Goal: Information Seeking & Learning: Learn about a topic

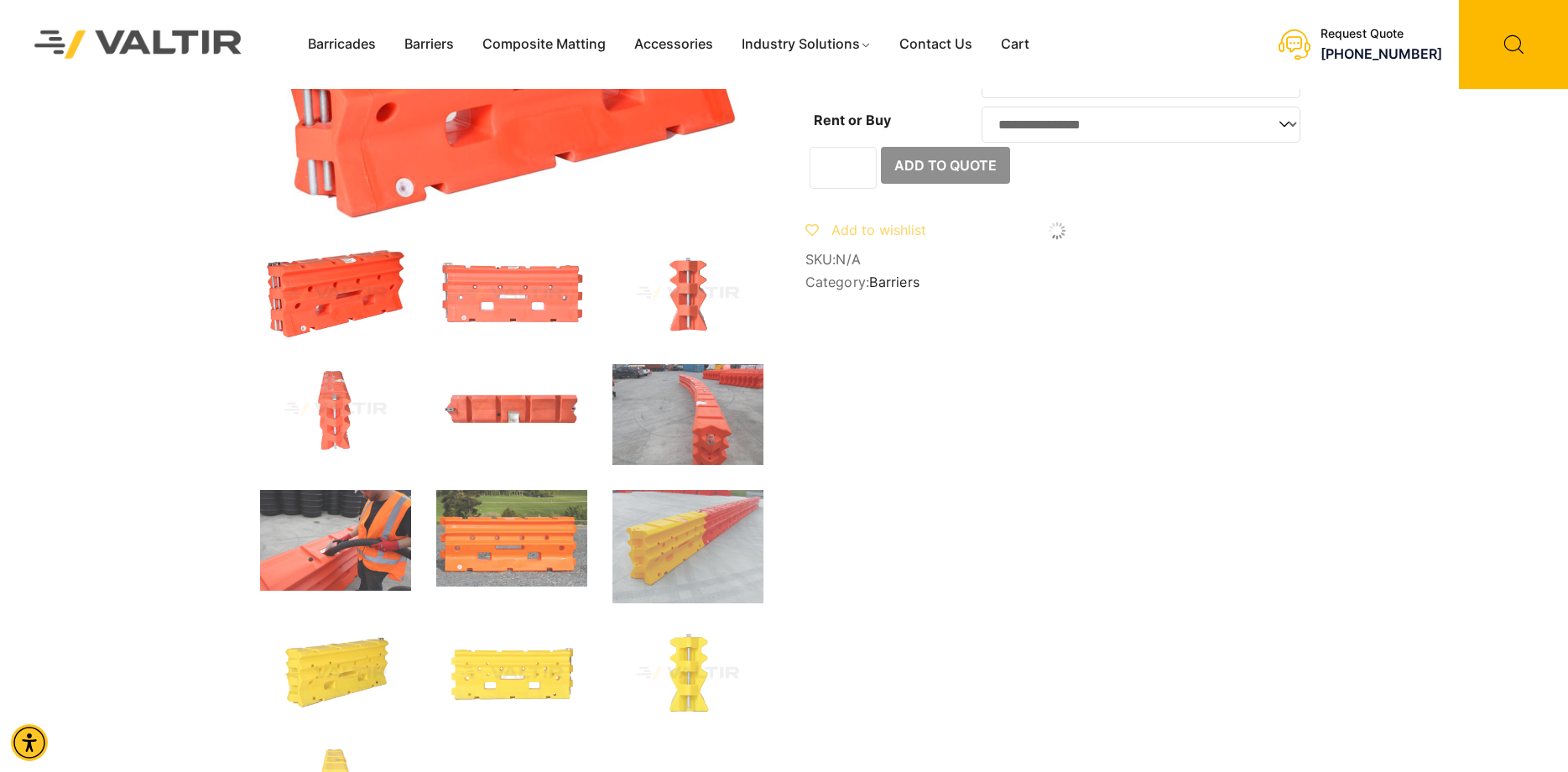
scroll to position [419, 0]
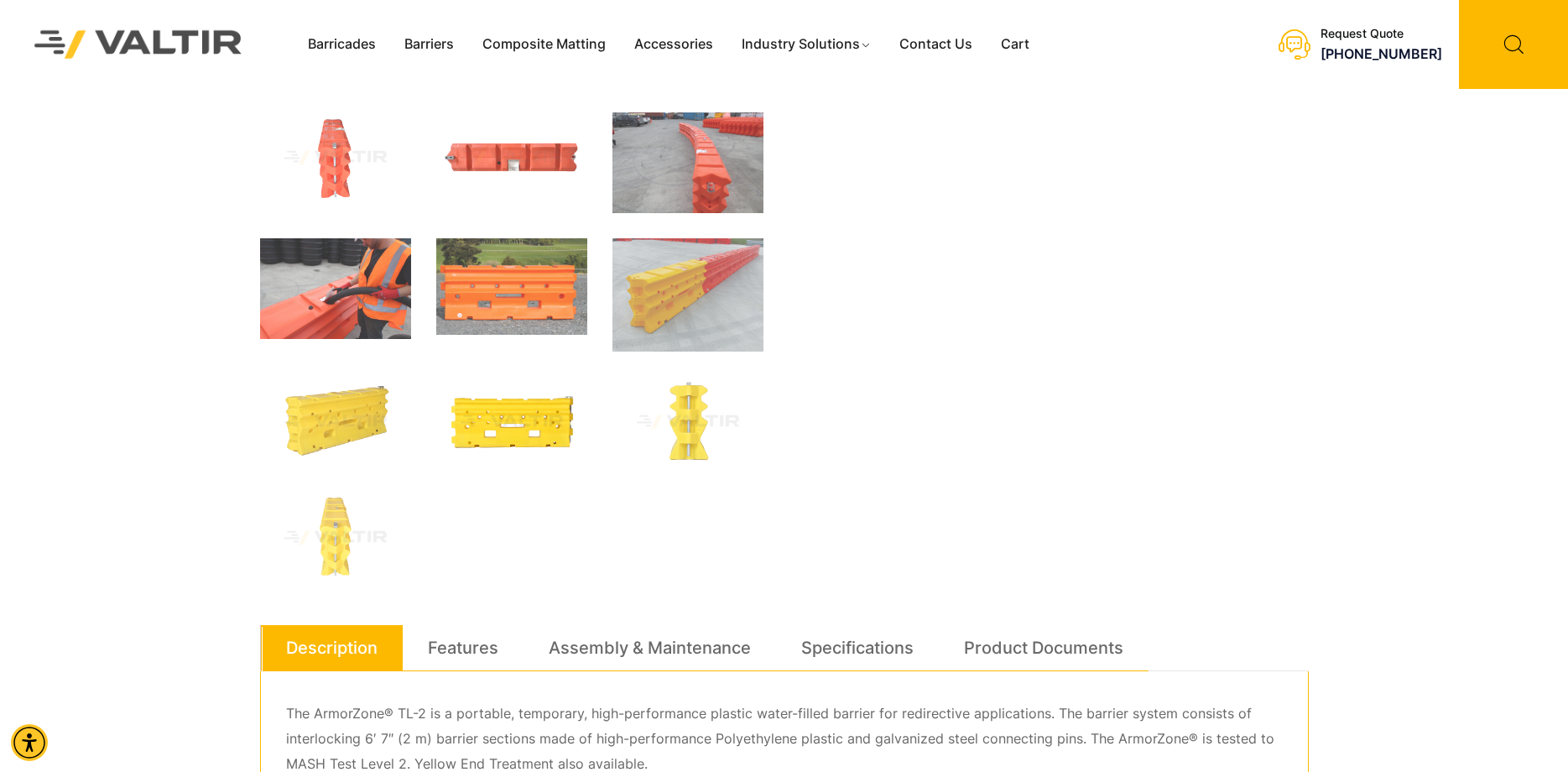
click at [518, 419] on img at bounding box center [512, 422] width 151 height 91
click at [684, 432] on img at bounding box center [687, 422] width 151 height 91
click at [711, 407] on img at bounding box center [687, 422] width 151 height 91
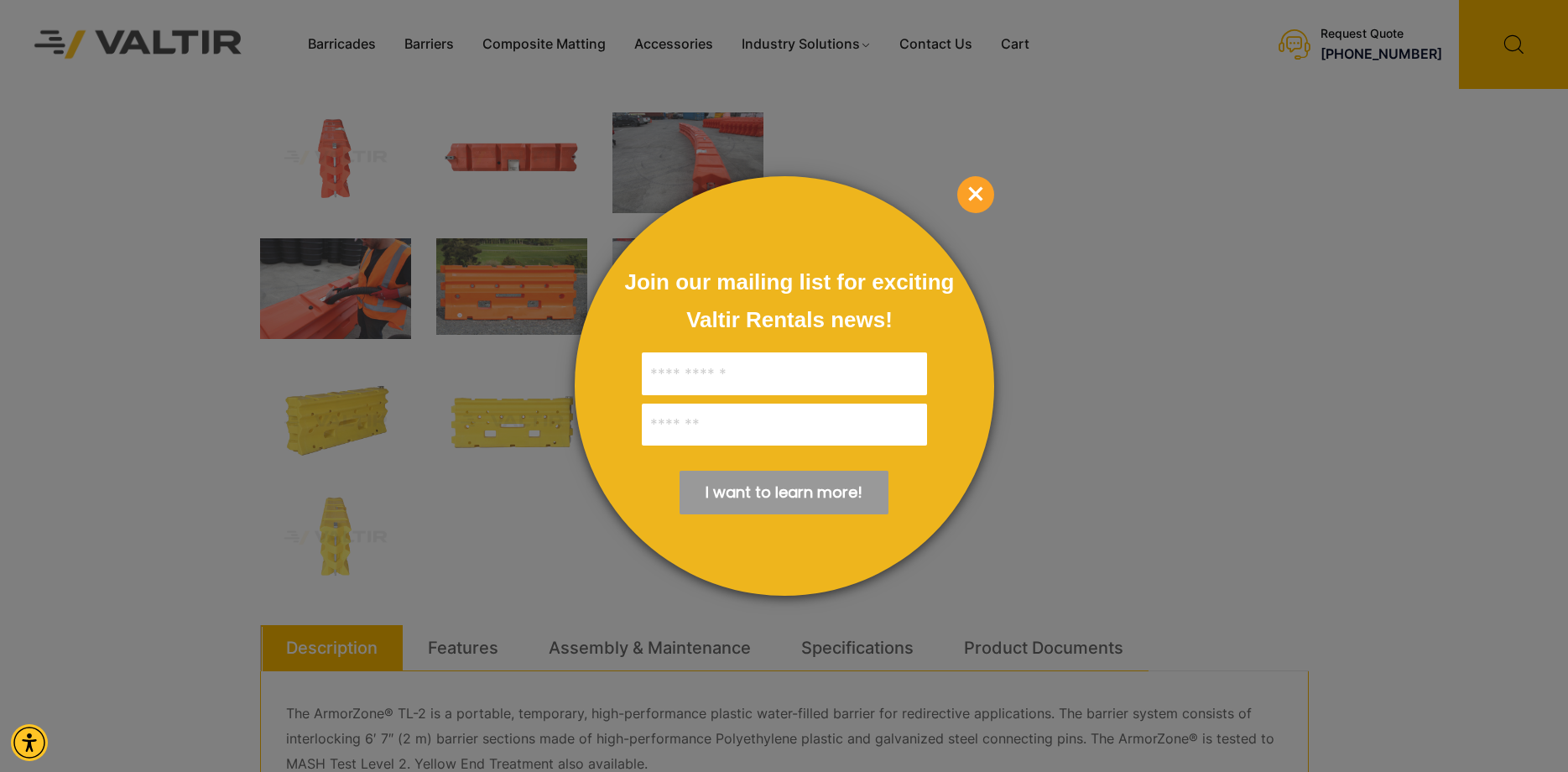
click at [961, 196] on span "×" at bounding box center [975, 195] width 37 height 37
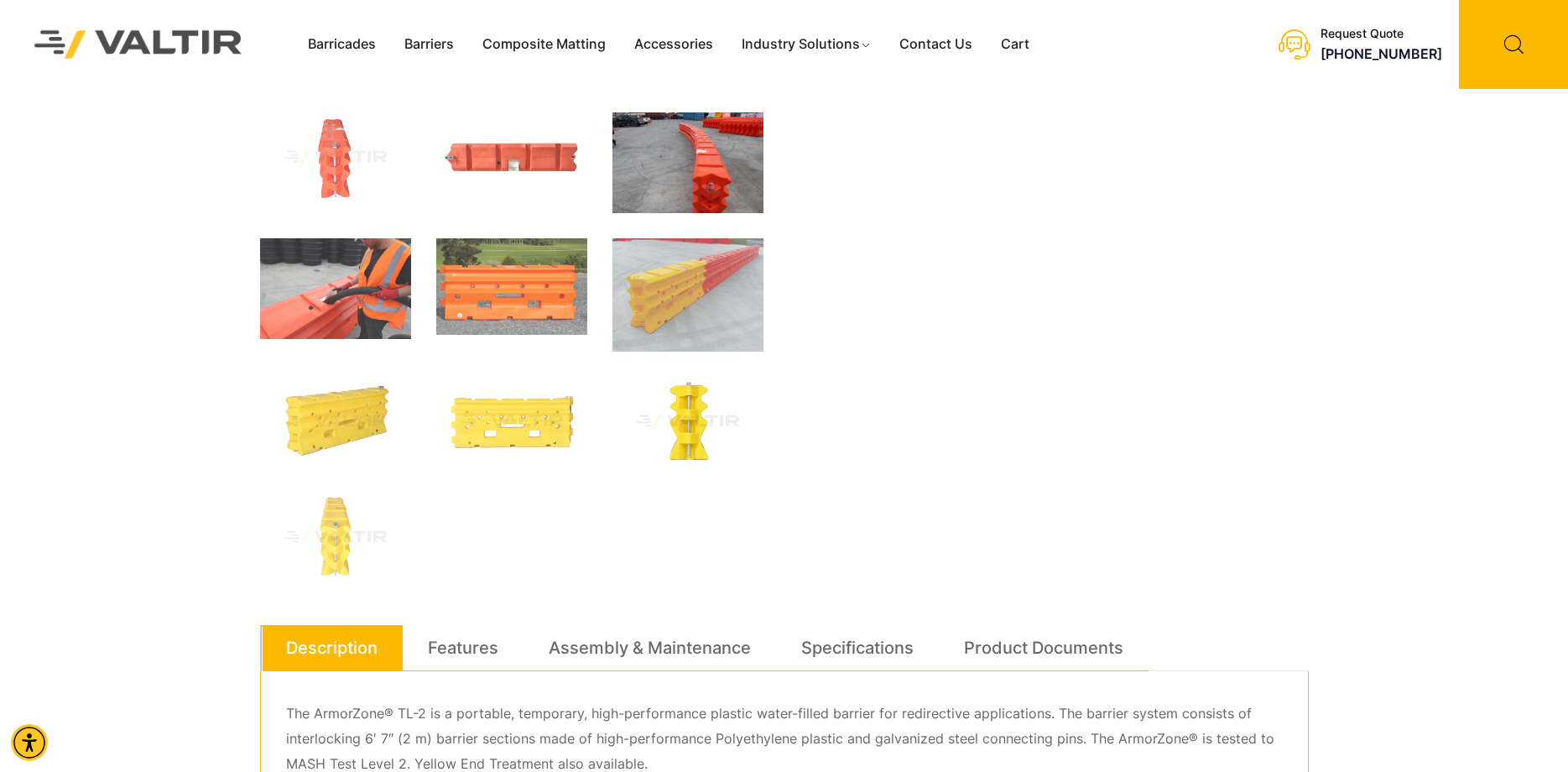
click at [721, 179] on img at bounding box center [687, 162] width 151 height 100
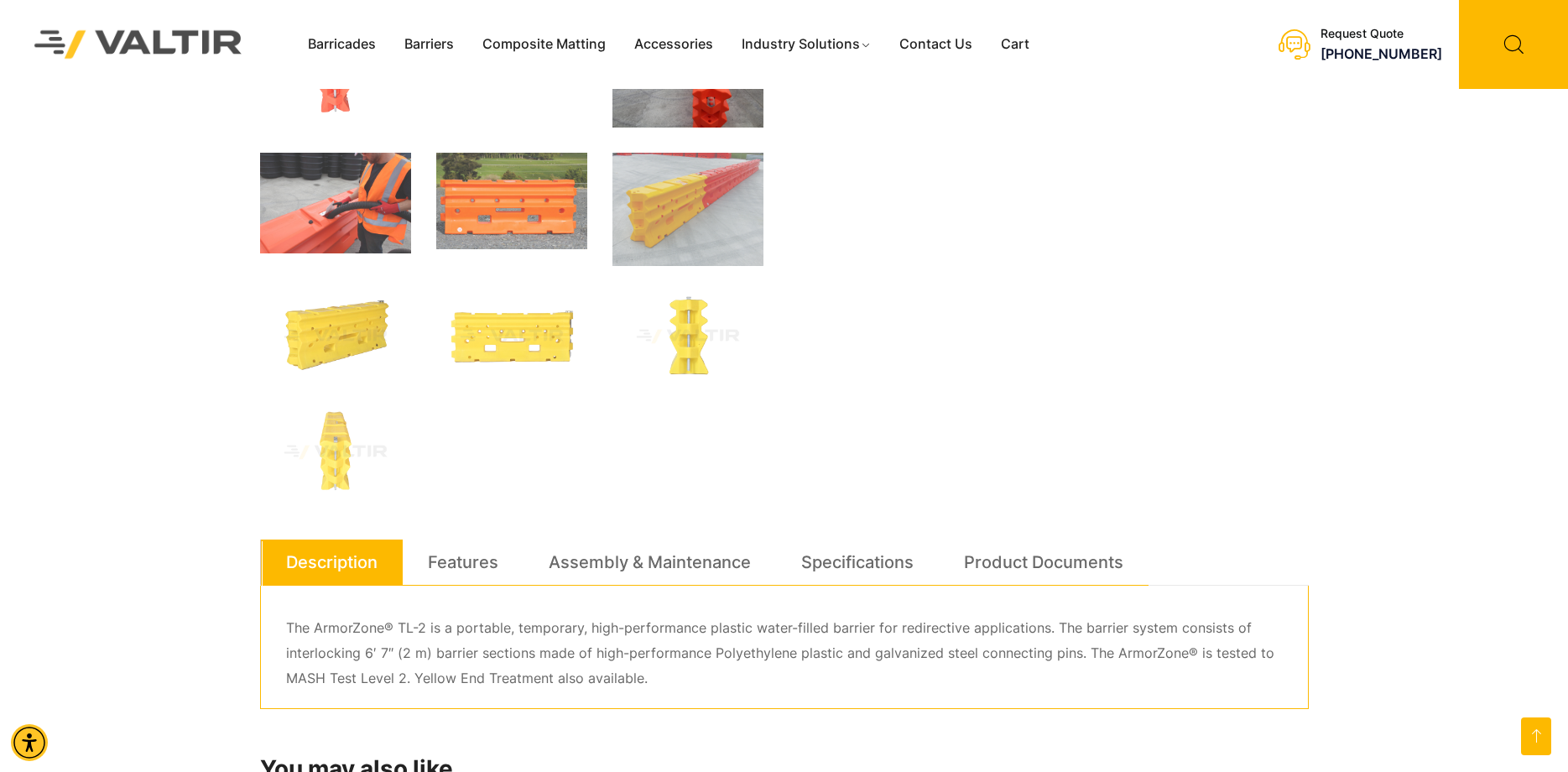
scroll to position [537, 0]
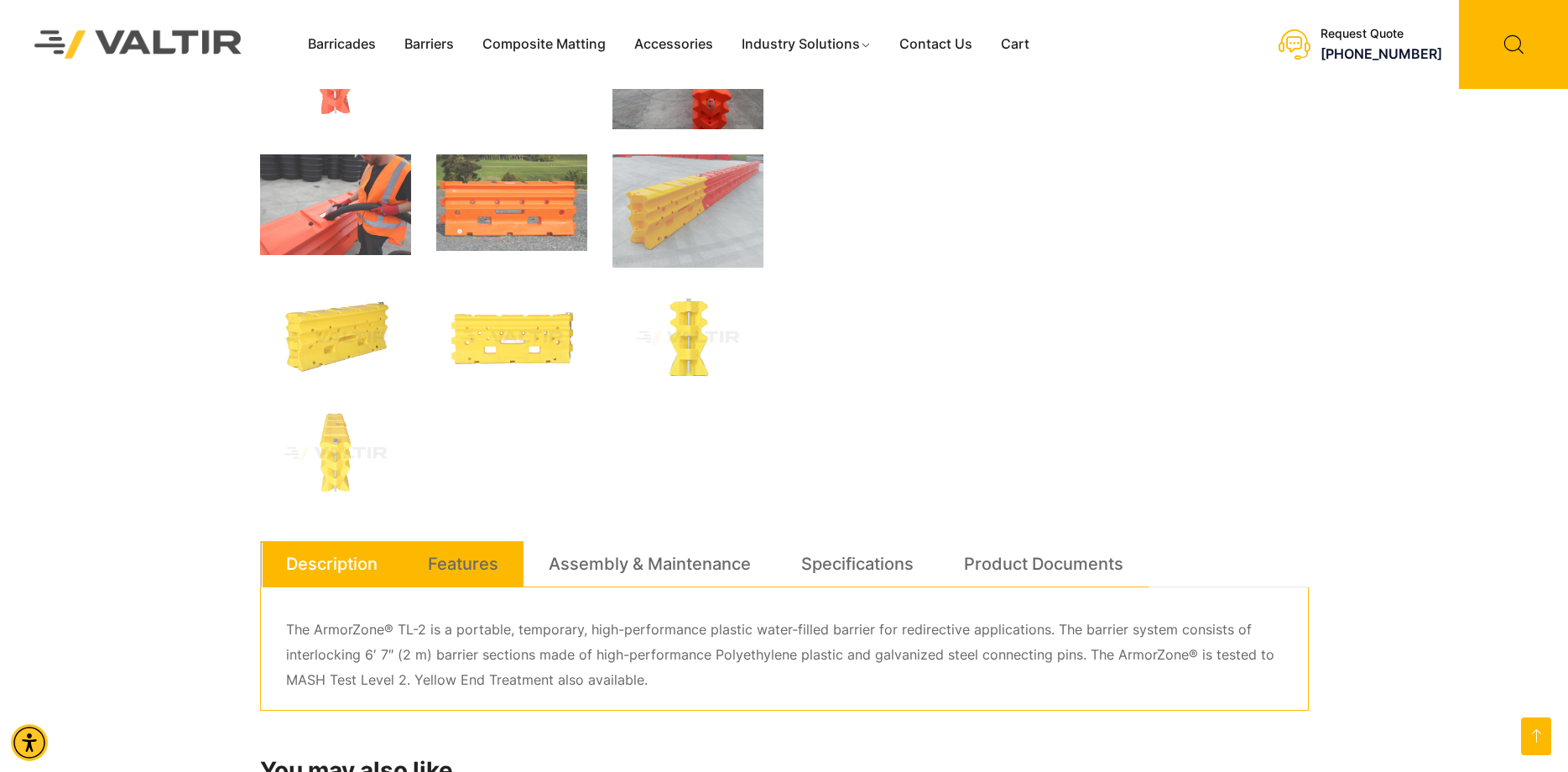
click at [470, 565] on link "Features" at bounding box center [463, 564] width 71 height 45
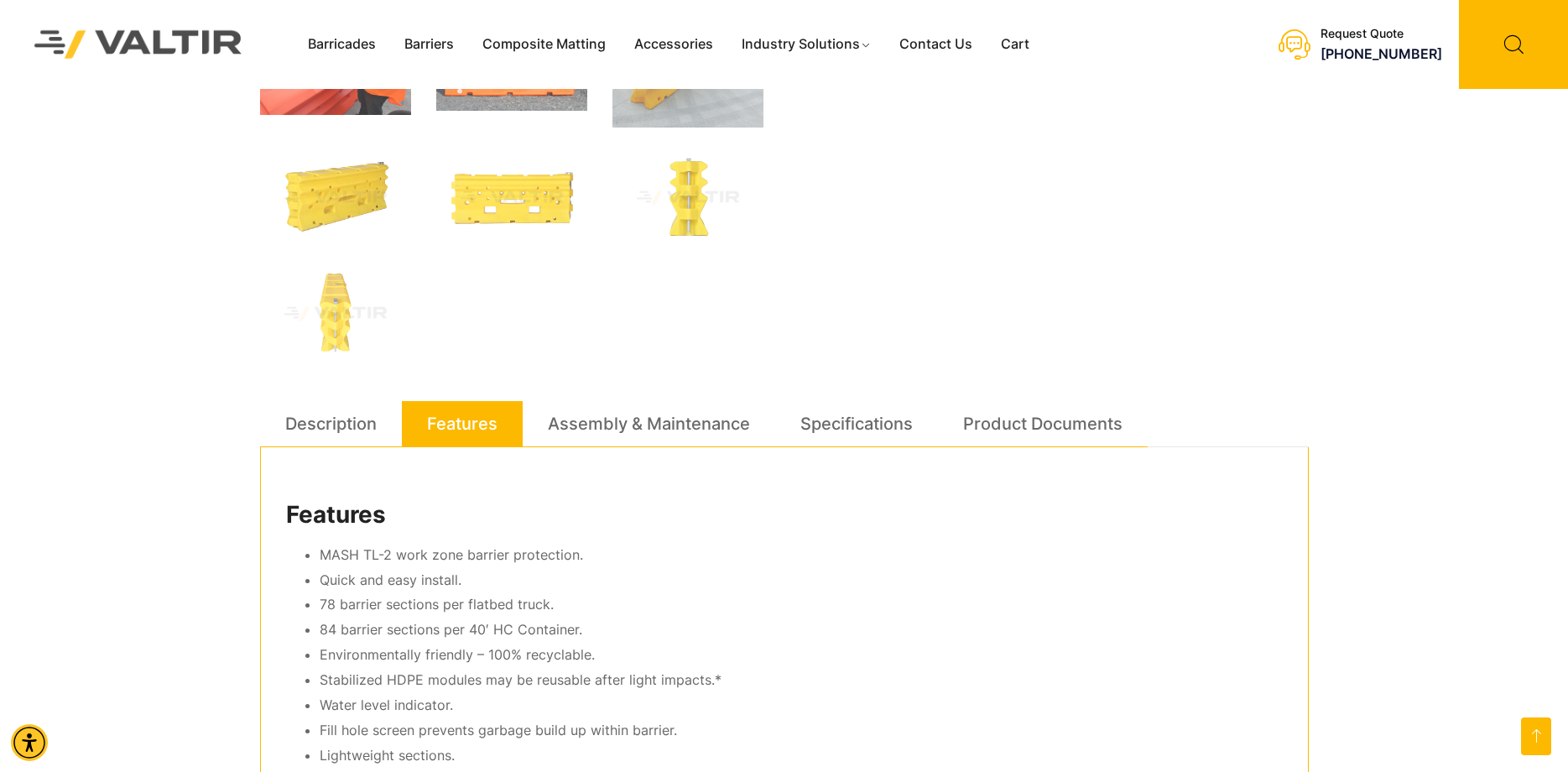
scroll to position [621, 0]
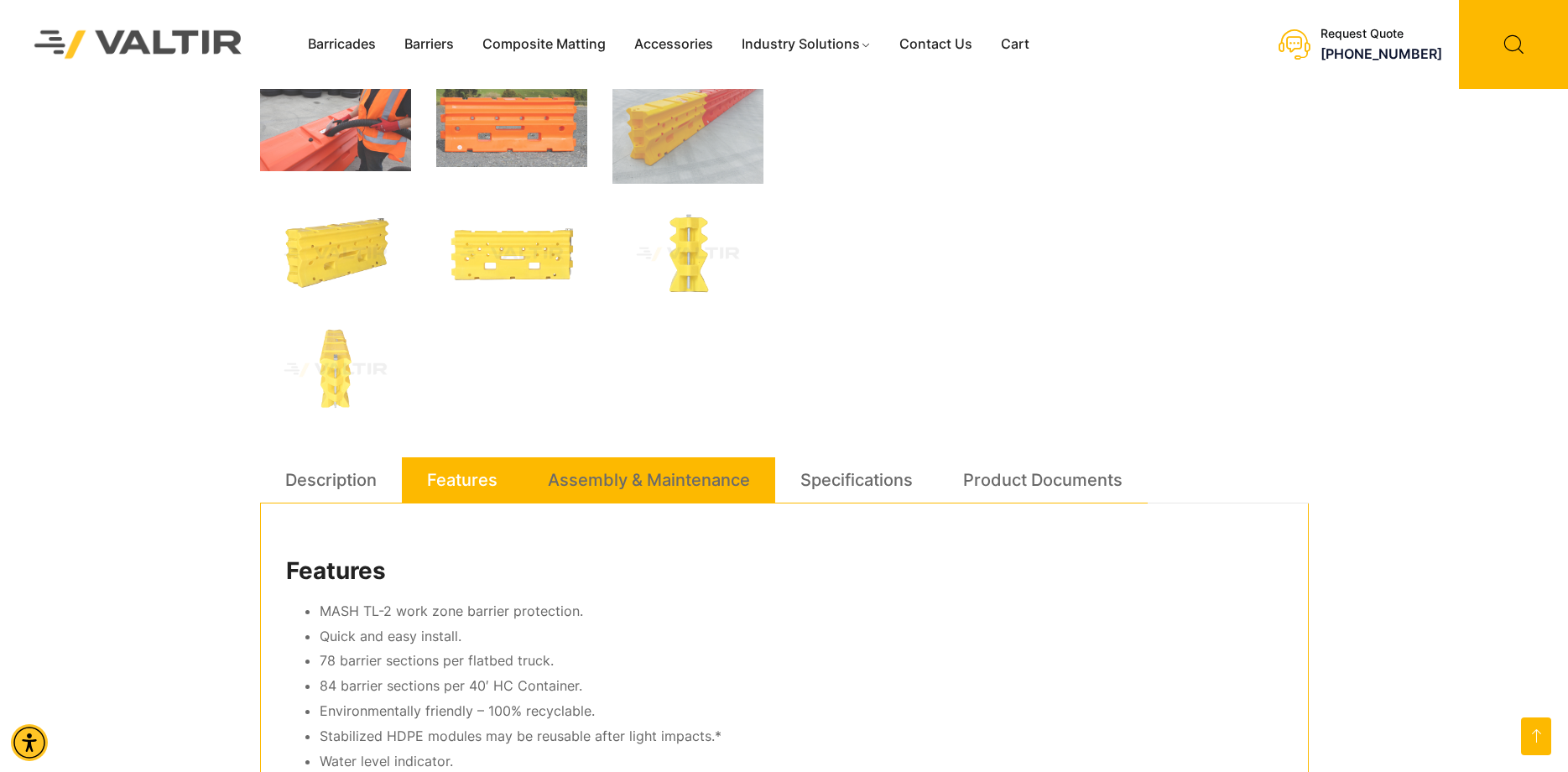
click at [690, 486] on link "Assembly & Maintenance" at bounding box center [649, 480] width 203 height 45
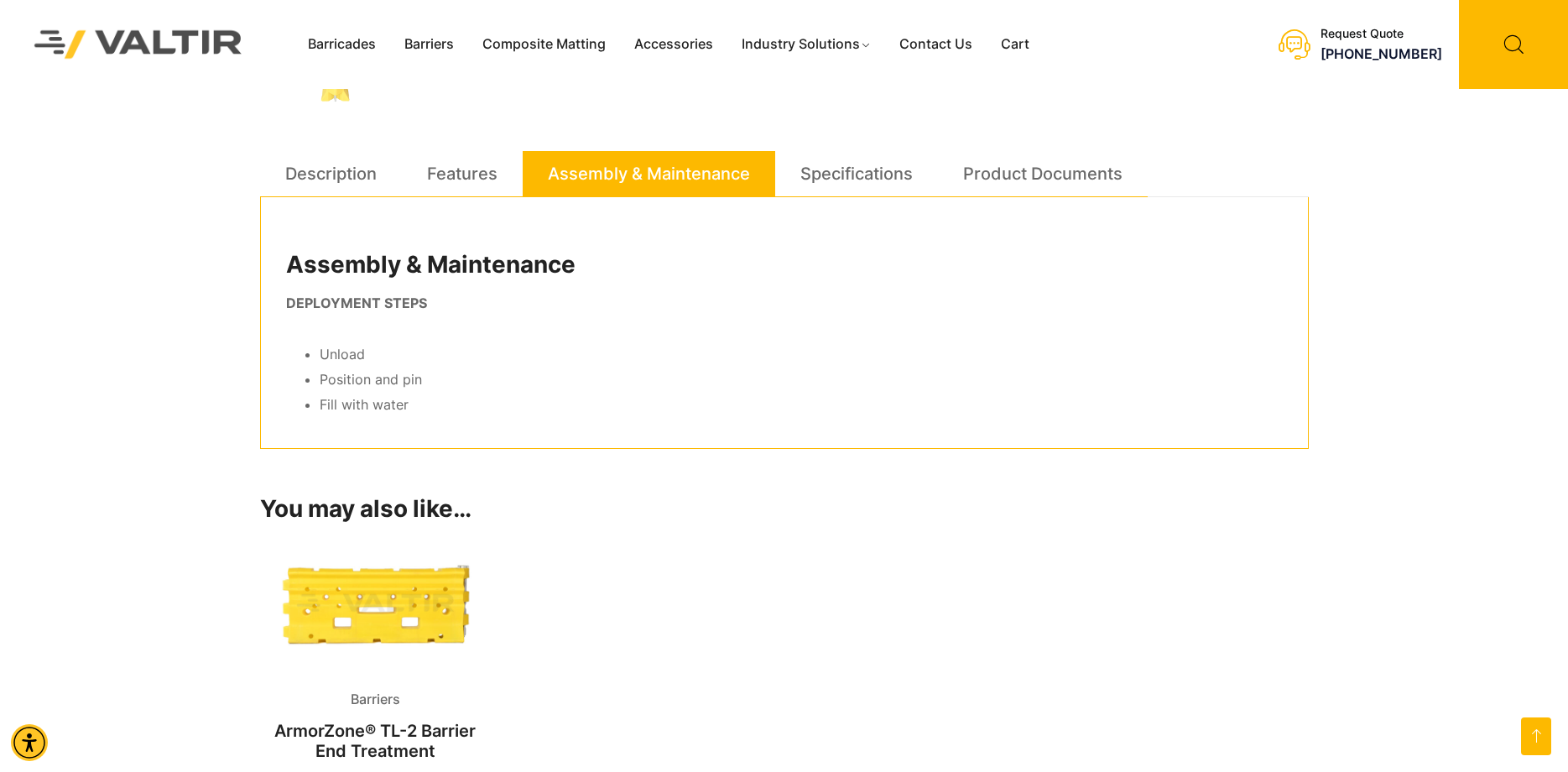
scroll to position [956, 0]
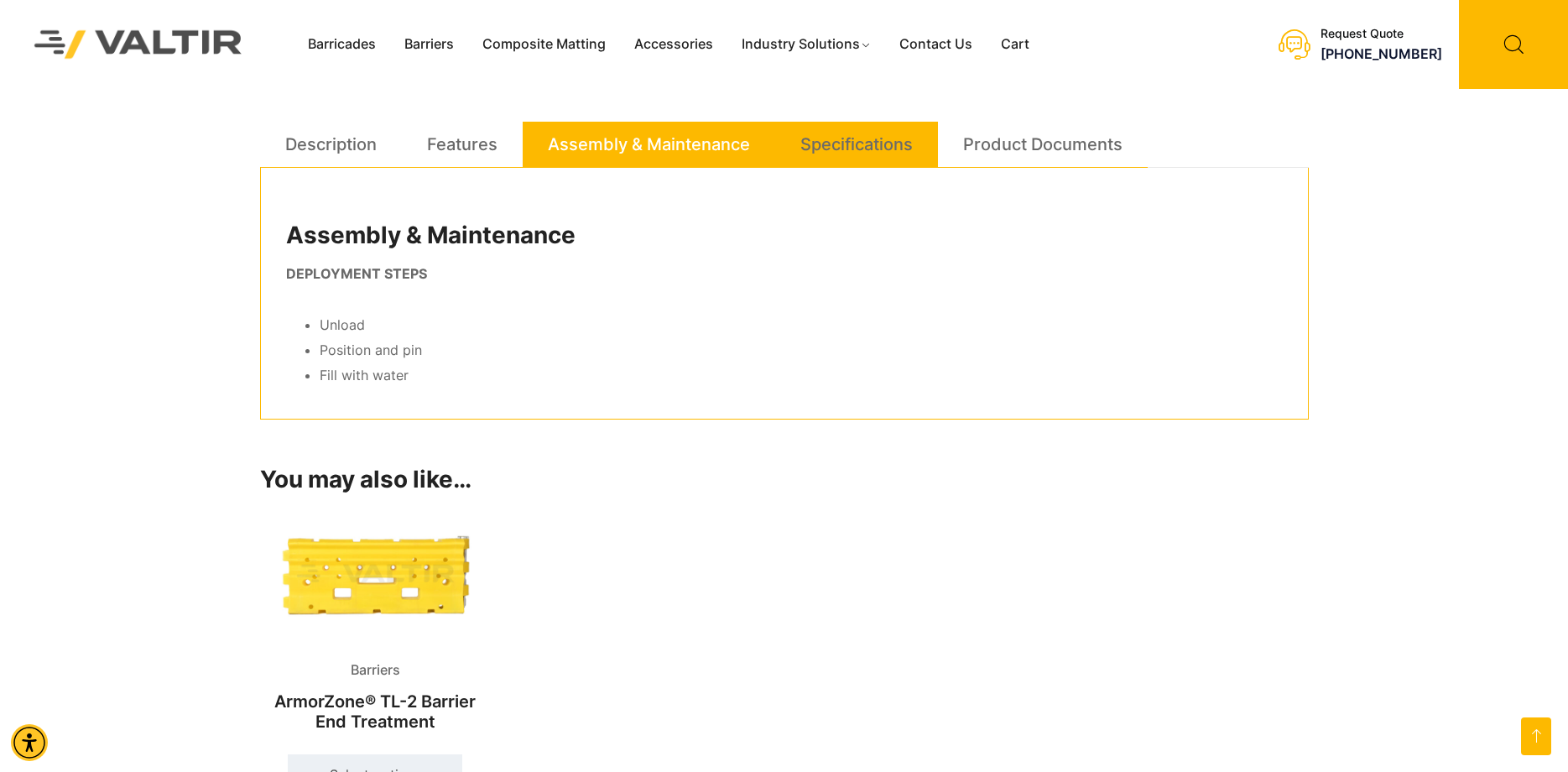
click at [841, 142] on link "Specifications" at bounding box center [856, 144] width 113 height 45
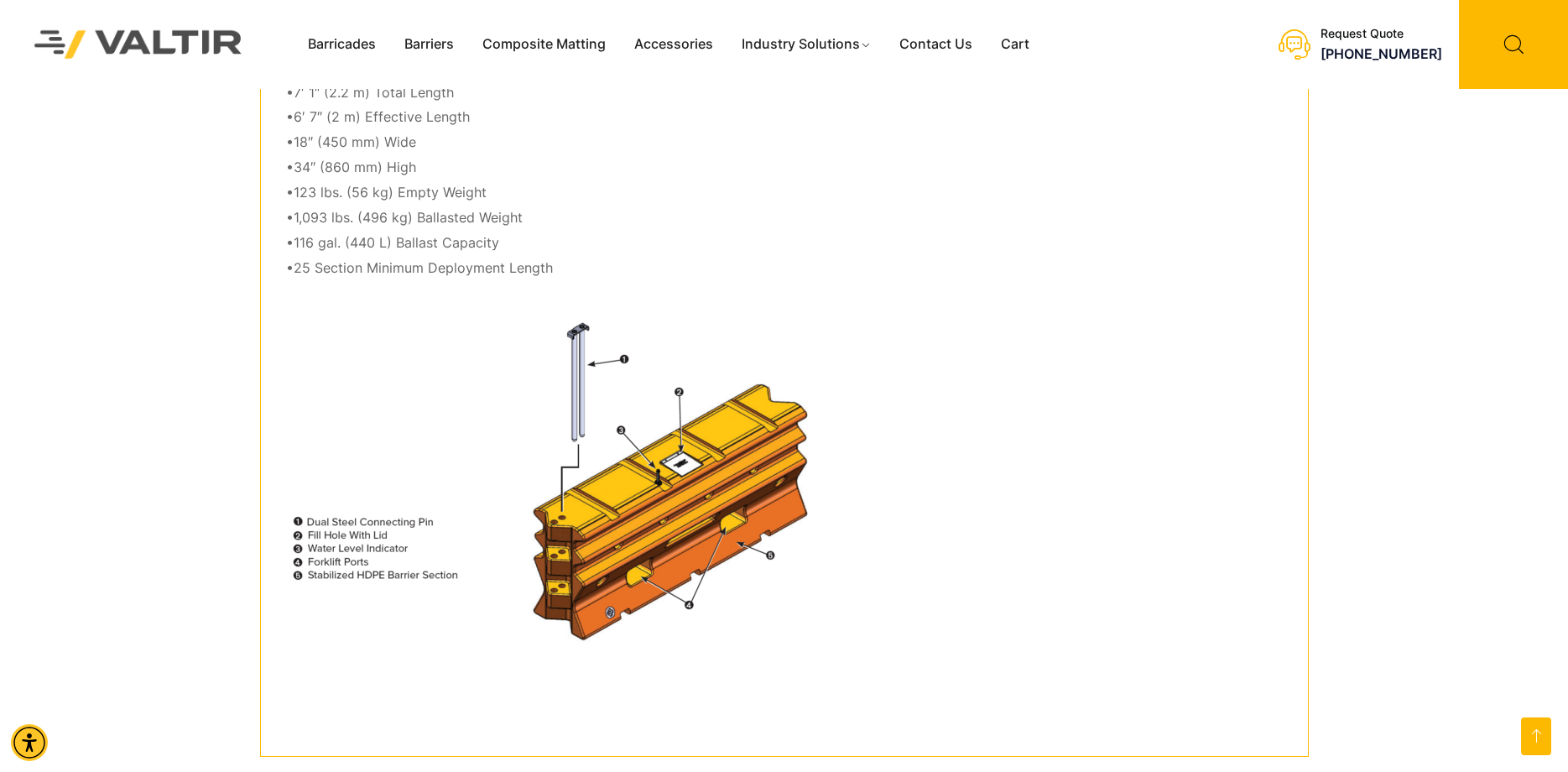
scroll to position [1124, 0]
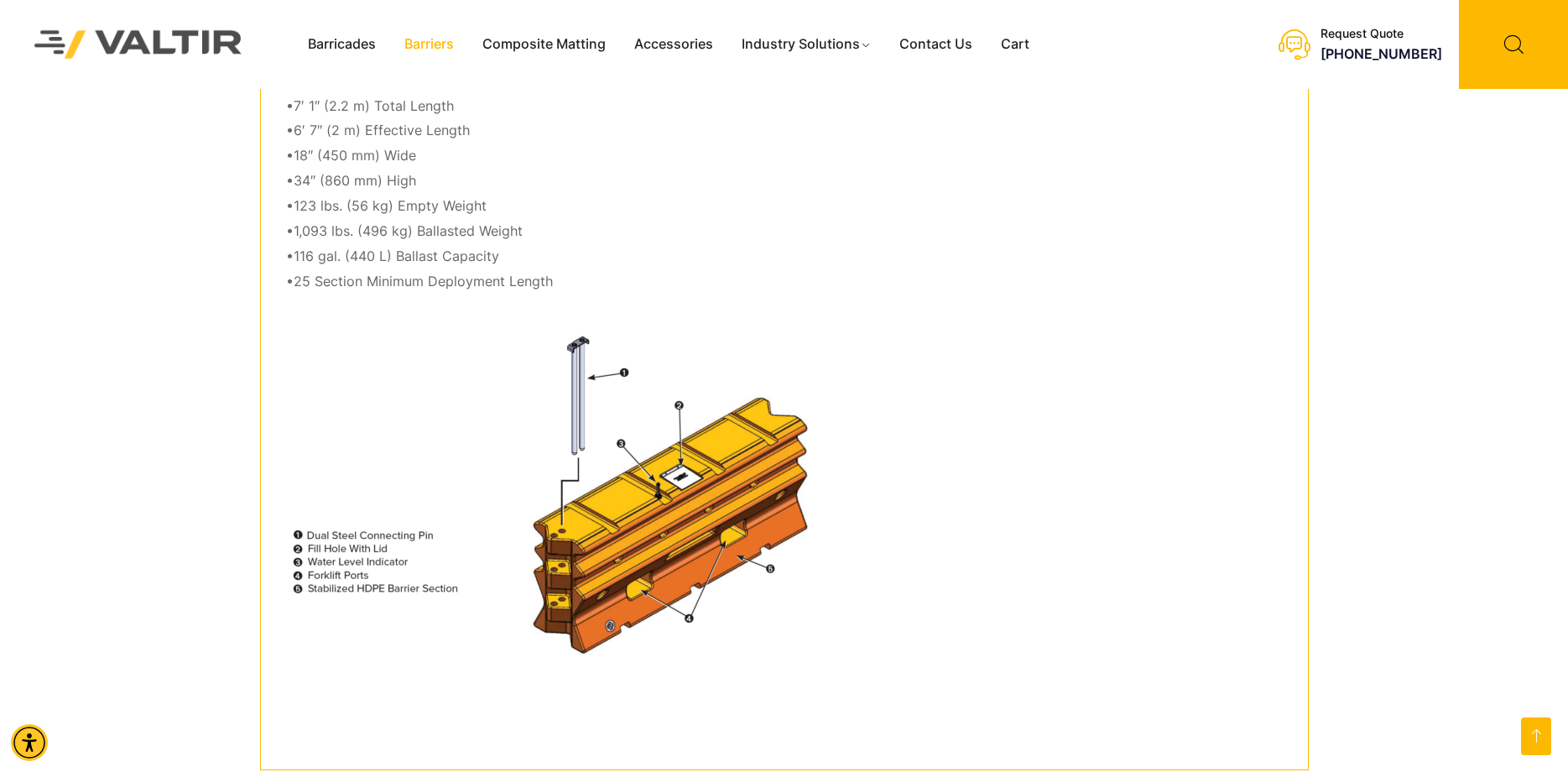
click at [439, 43] on link "Barriers" at bounding box center [429, 45] width 78 height 25
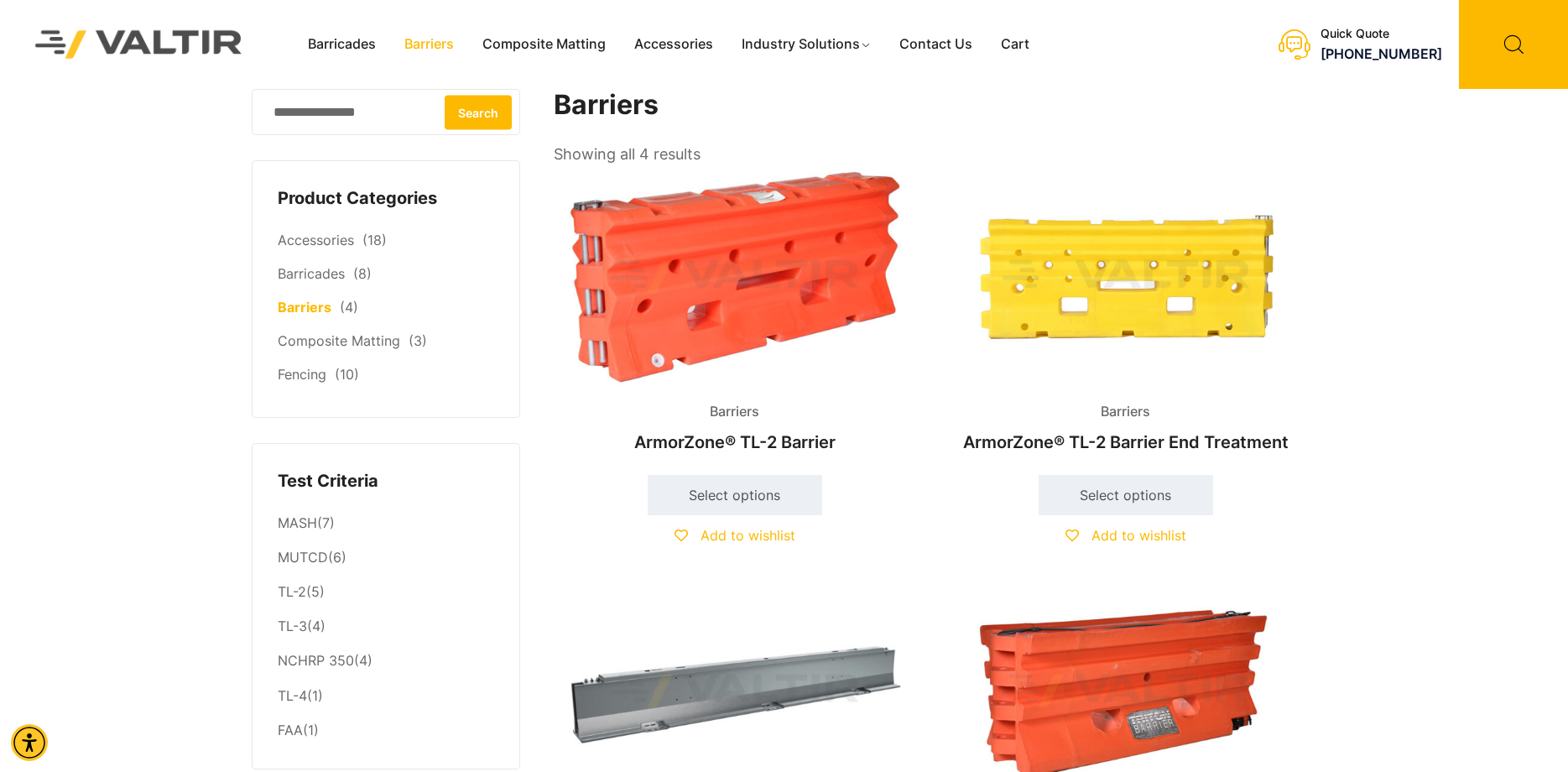
click at [1153, 260] on img at bounding box center [1125, 276] width 362 height 217
click at [1070, 675] on img at bounding box center [1125, 691] width 362 height 217
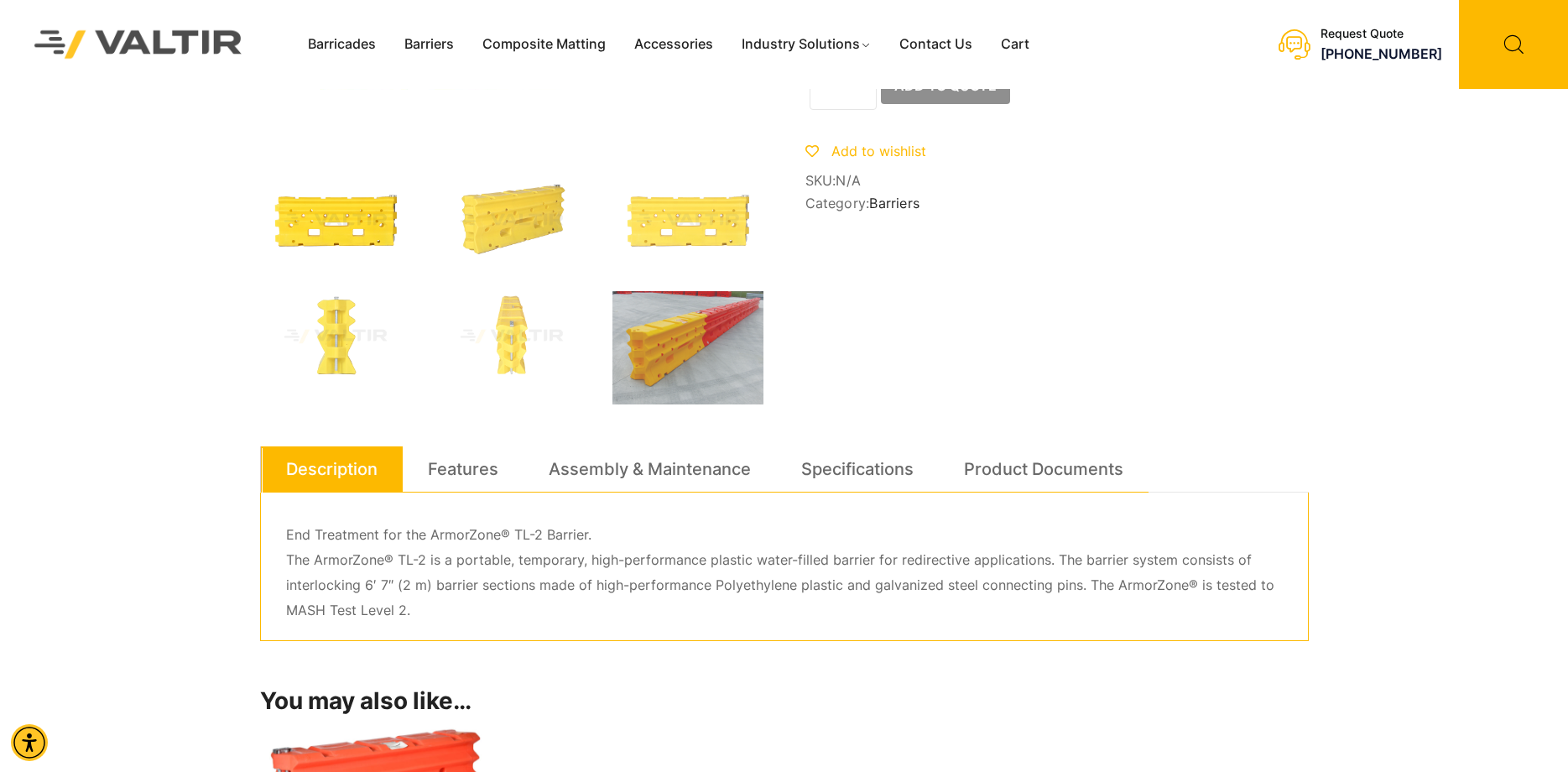
scroll to position [252, 0]
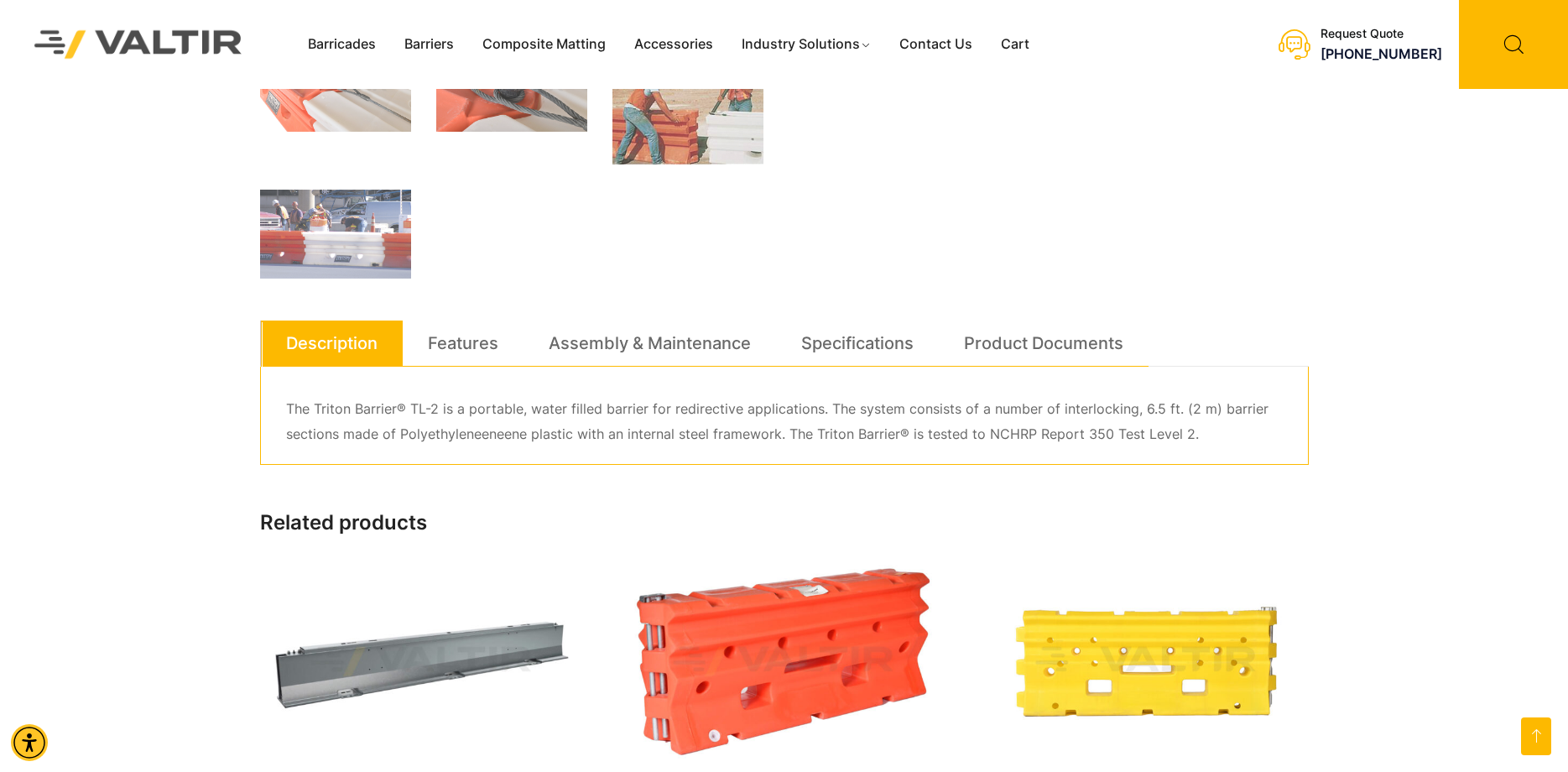
scroll to position [755, 0]
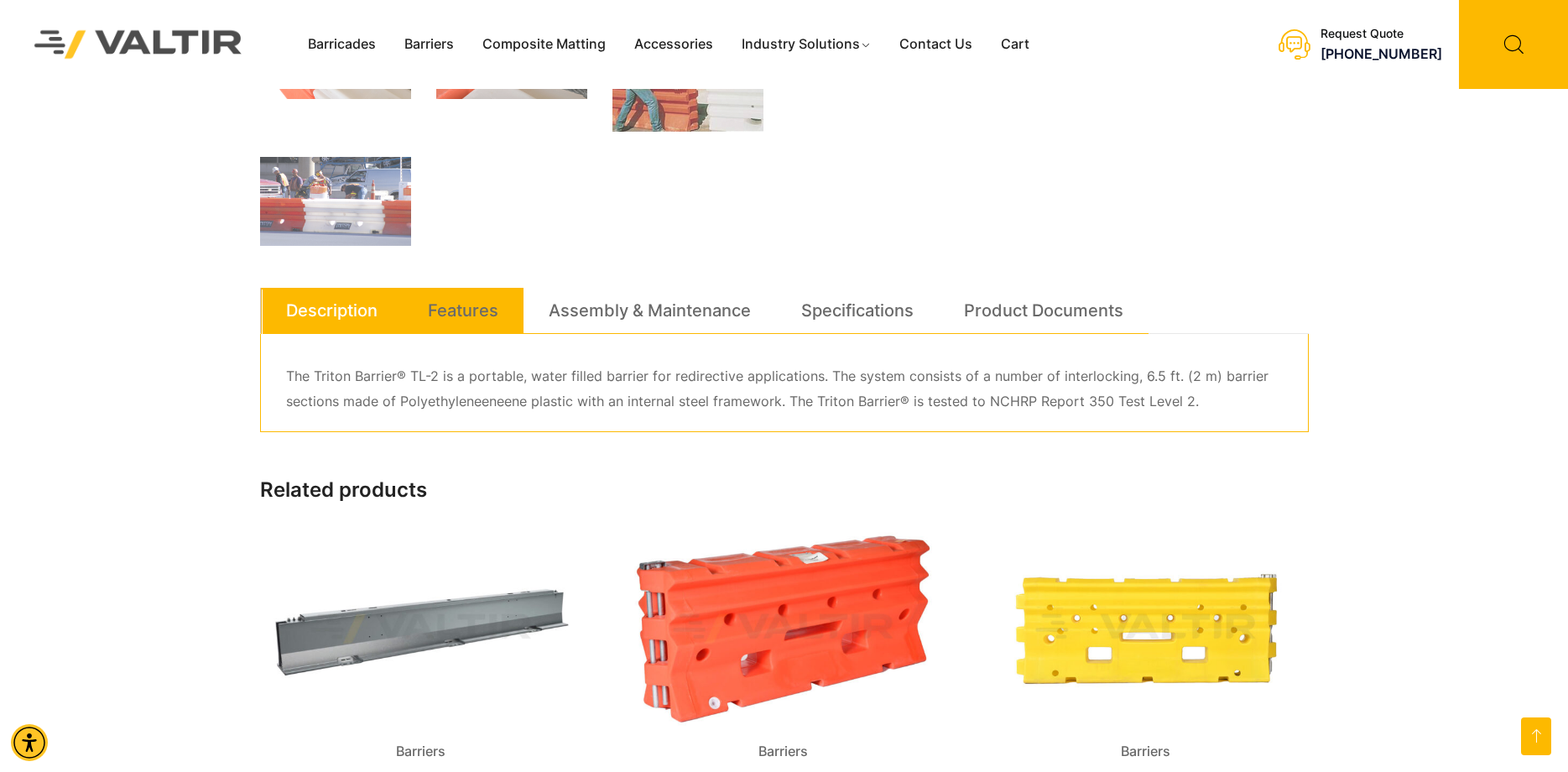
click at [428, 314] on link "Features" at bounding box center [463, 311] width 71 height 45
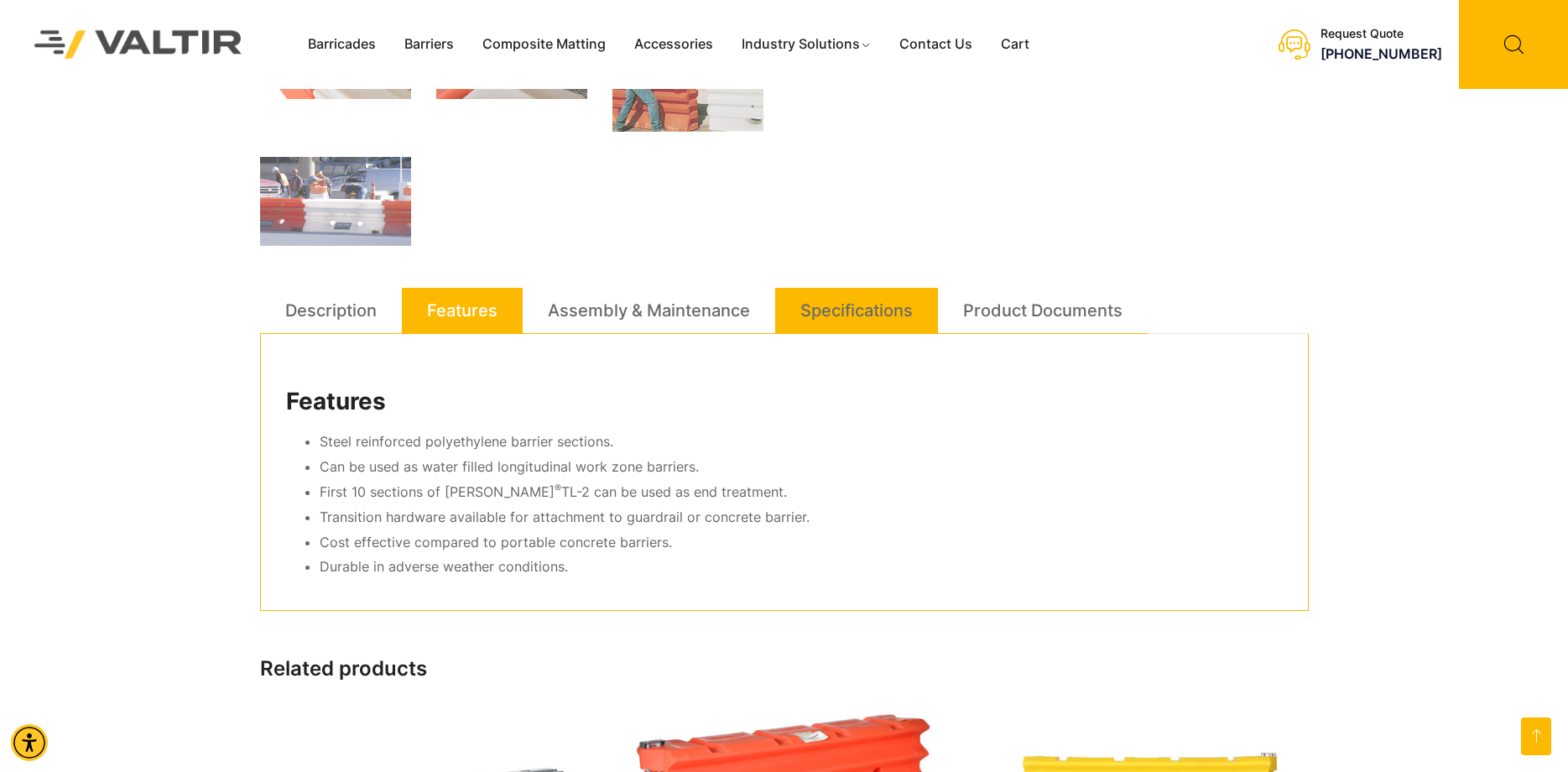
click at [847, 316] on link "Specifications" at bounding box center [856, 311] width 113 height 45
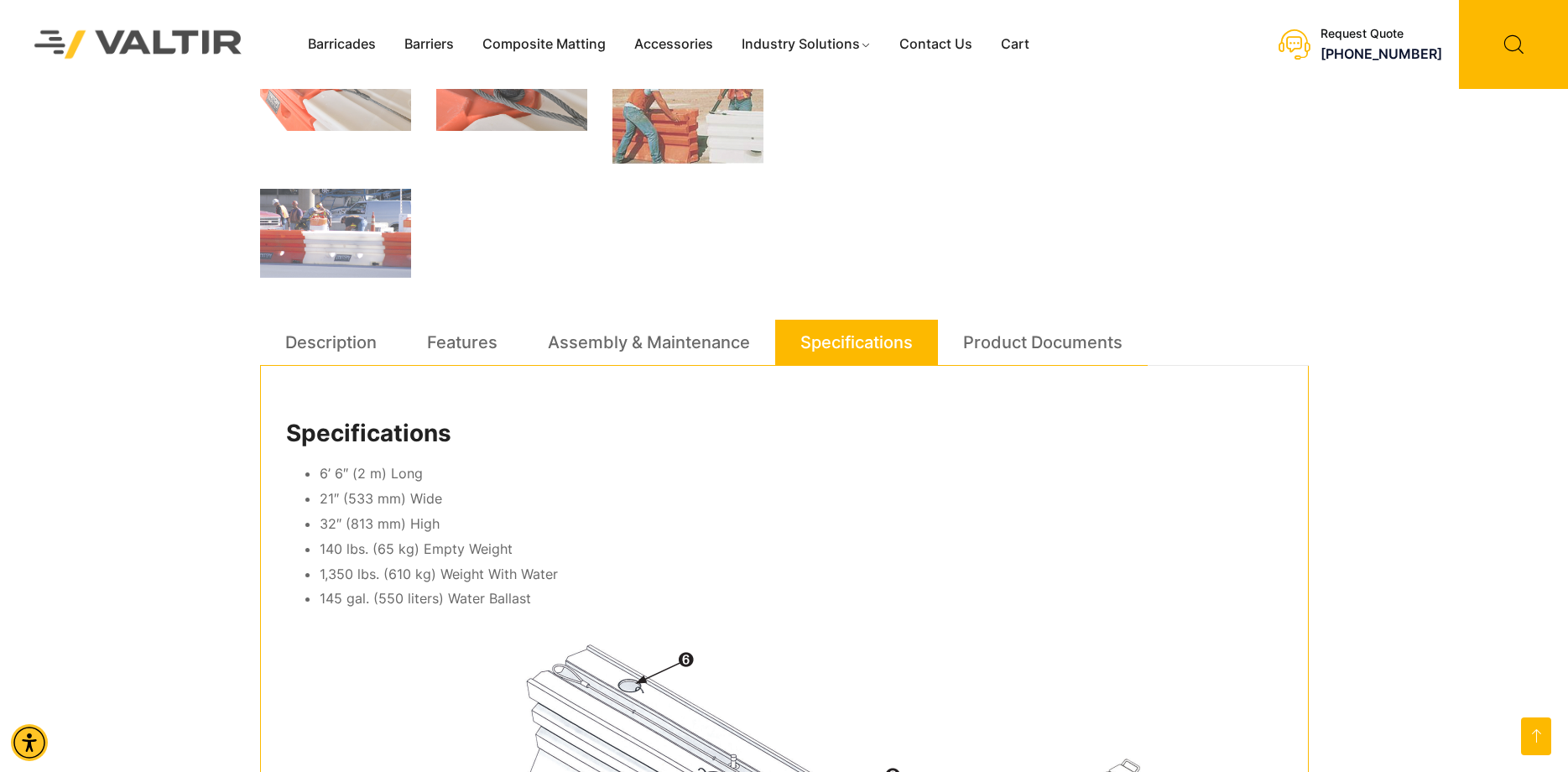
scroll to position [727, 0]
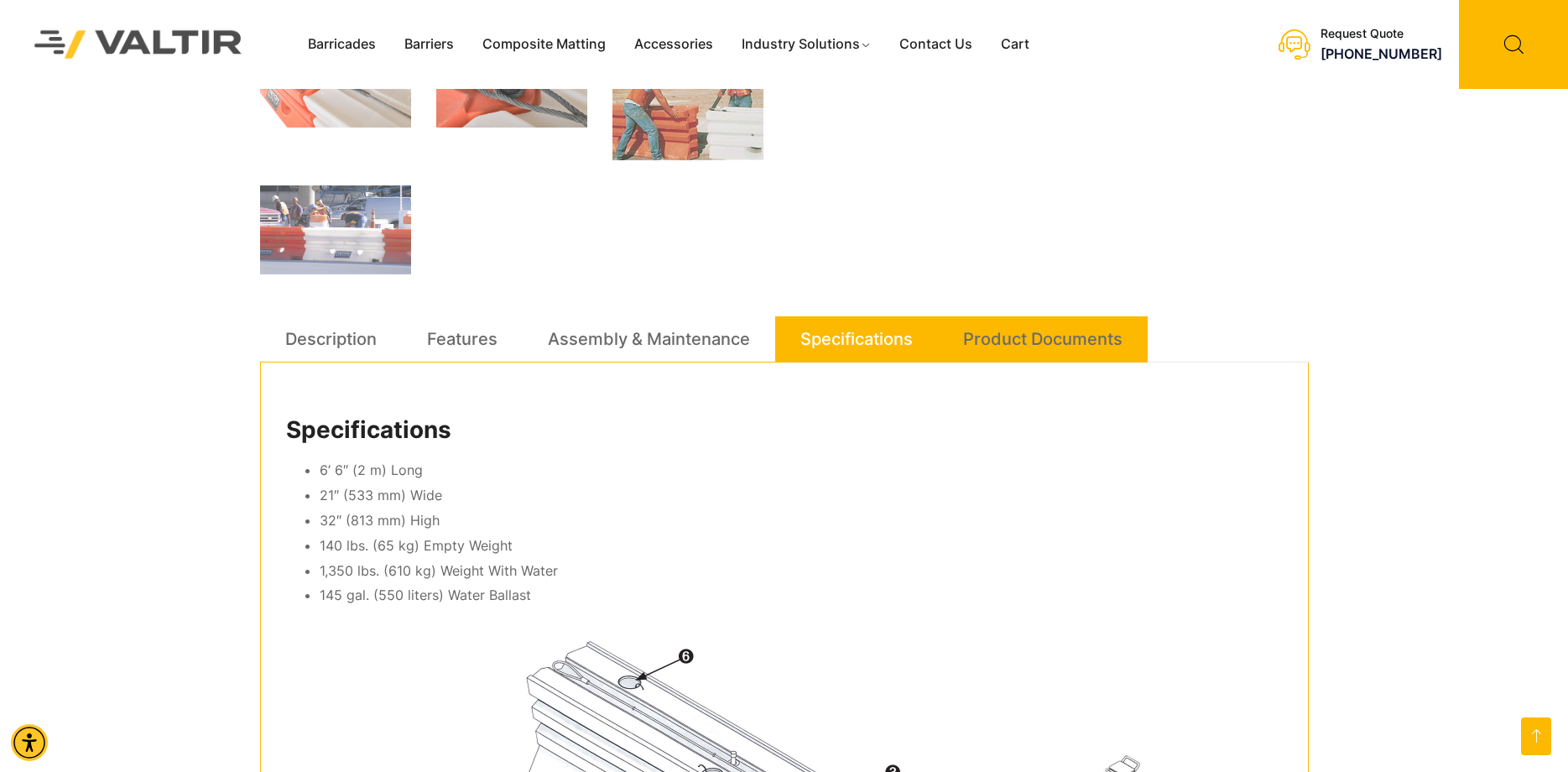
click at [1046, 331] on link "Product Documents" at bounding box center [1042, 339] width 160 height 45
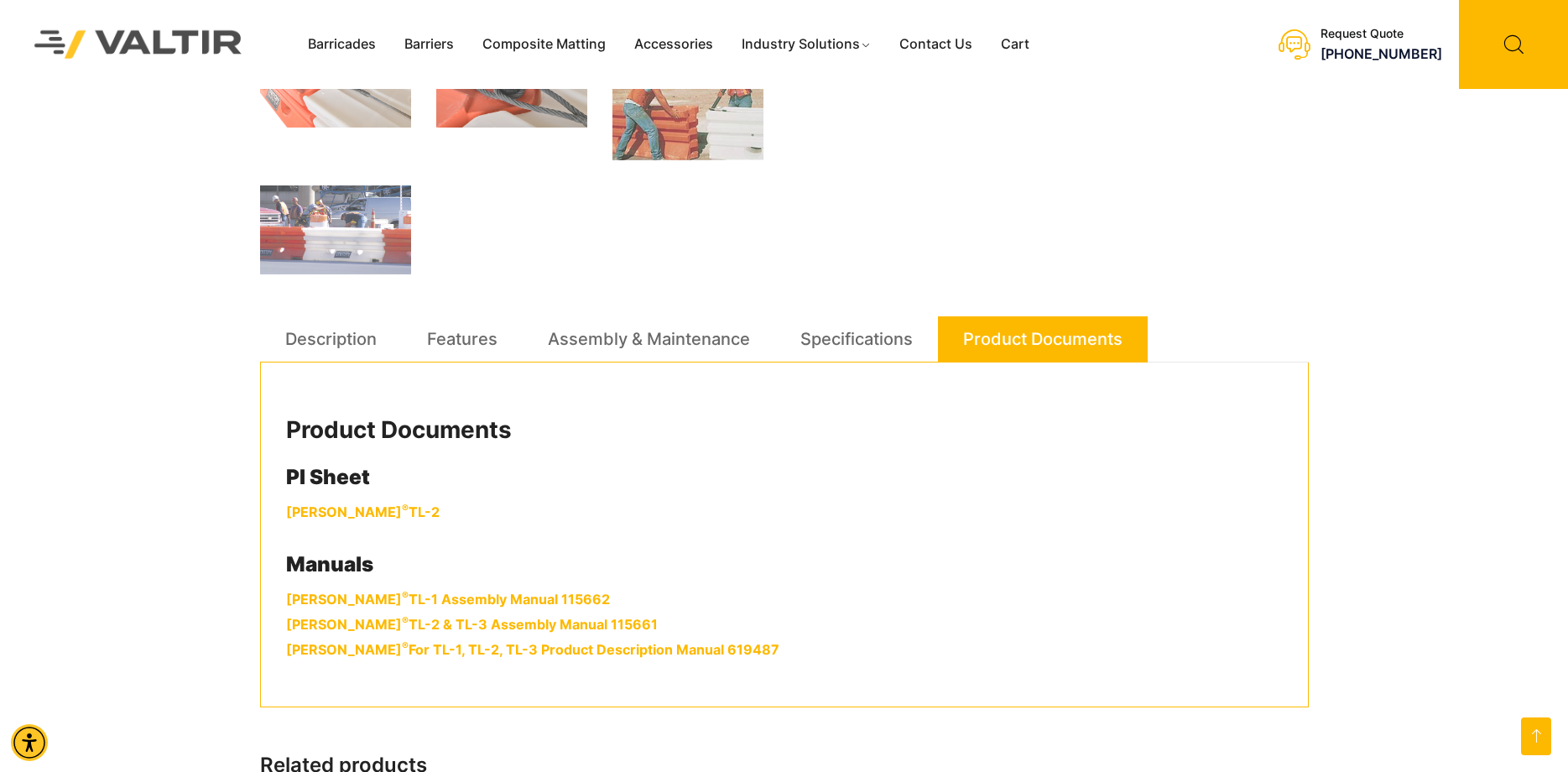
click at [360, 512] on link "Triton Barrier ® TL-2" at bounding box center [363, 511] width 154 height 17
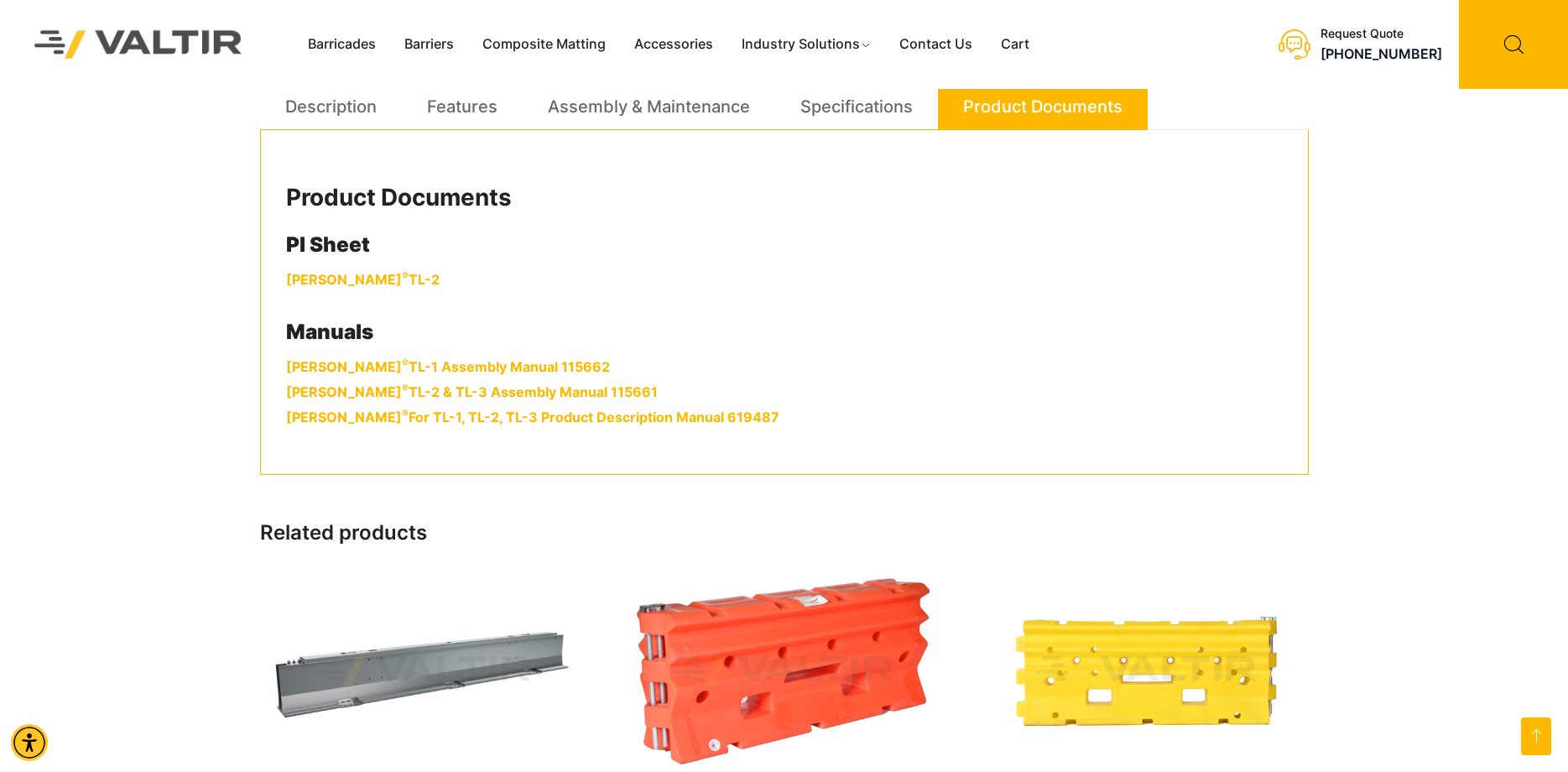
scroll to position [978, 0]
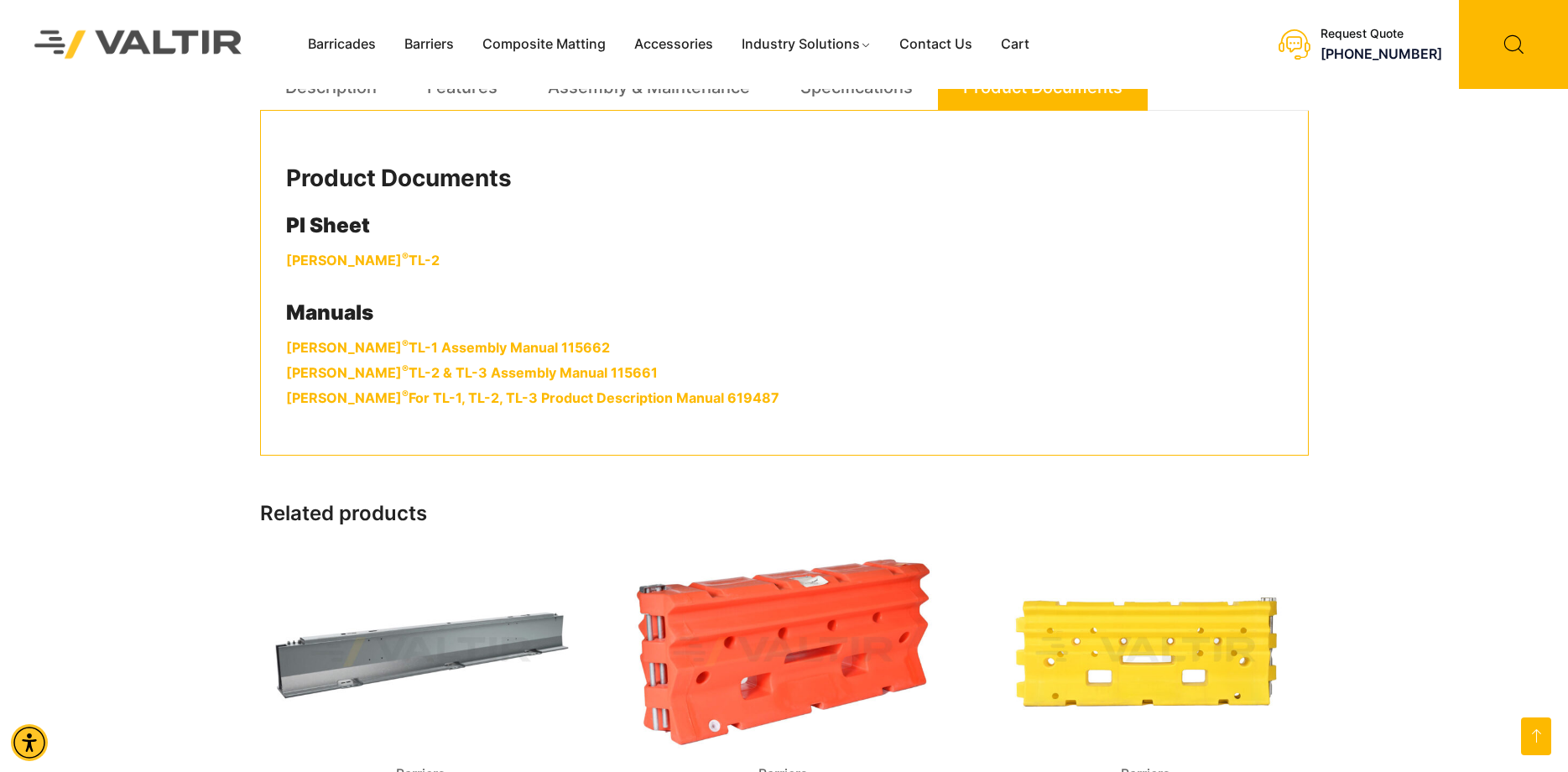
click at [486, 345] on link "Triton Barrier ® TL-1 Assembly Manual 115662" at bounding box center [448, 347] width 324 height 17
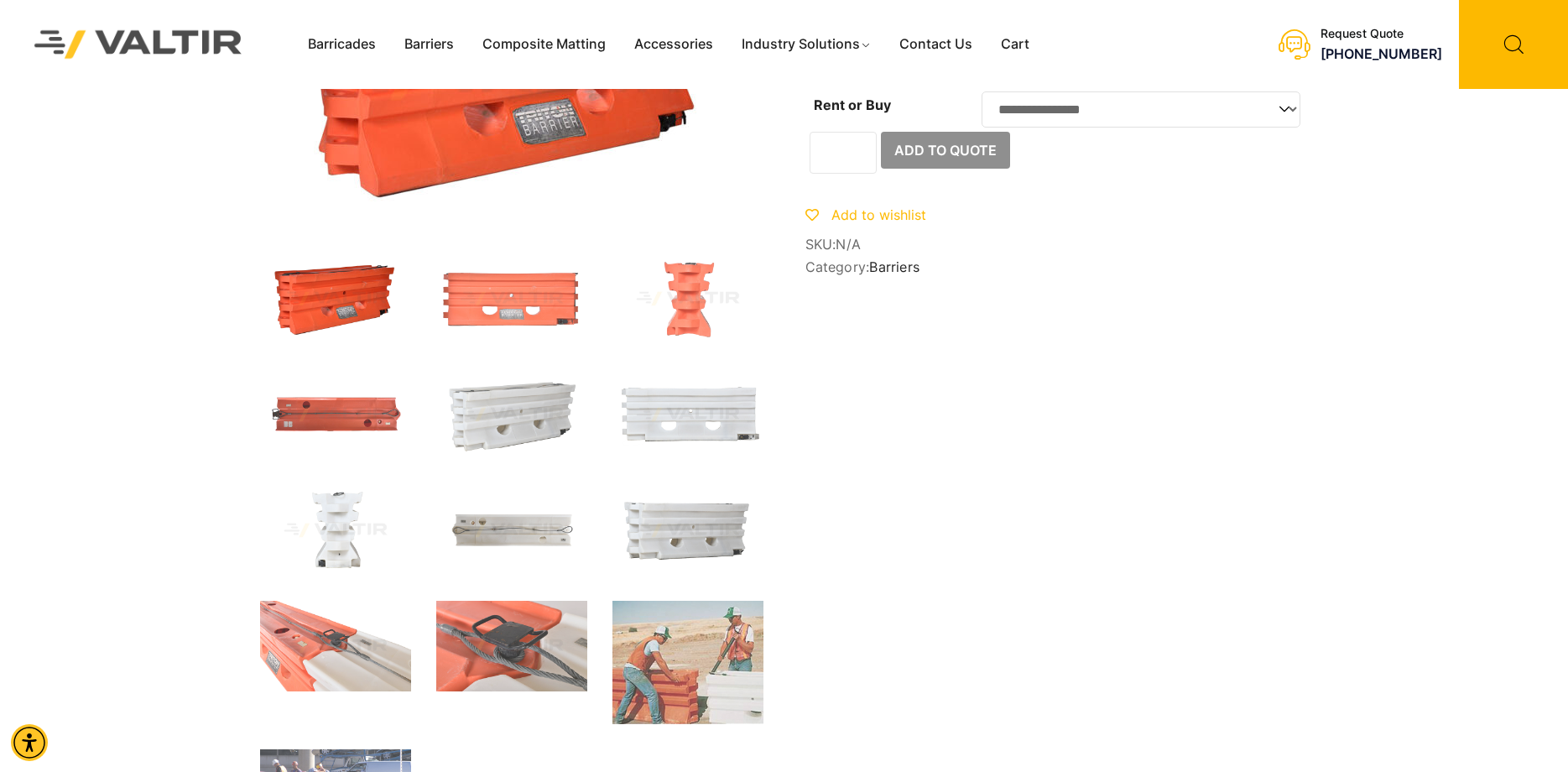
scroll to position [0, 0]
